Goal: Information Seeking & Learning: Find specific fact

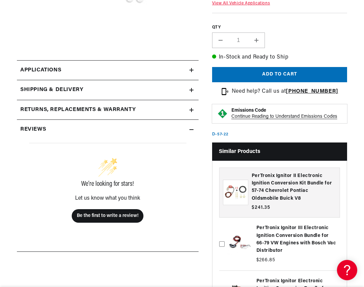
scroll to position [0, 152]
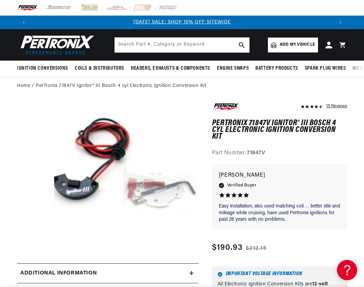
click at [251, 150] on strong "71847V" at bounding box center [256, 152] width 19 height 5
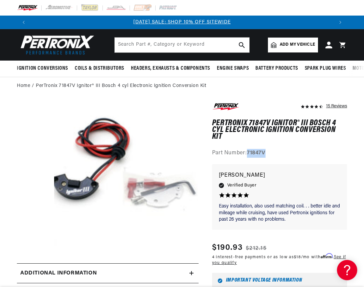
click at [251, 150] on strong "71847V" at bounding box center [256, 152] width 19 height 5
copy strong "71847V"
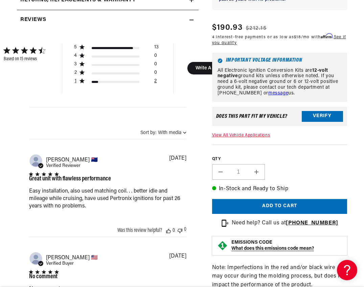
scroll to position [0, 606]
